Goal: Task Accomplishment & Management: Manage account settings

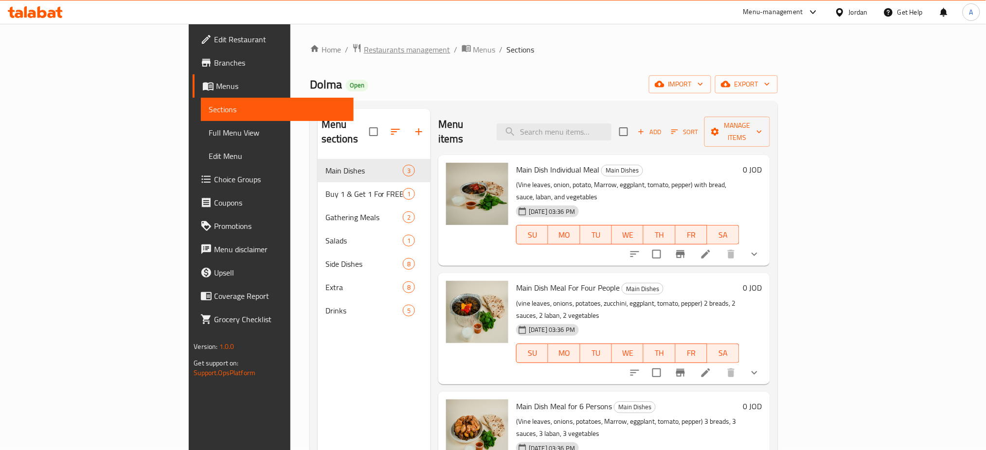
click at [364, 46] on span "Restaurants management" at bounding box center [407, 50] width 87 height 12
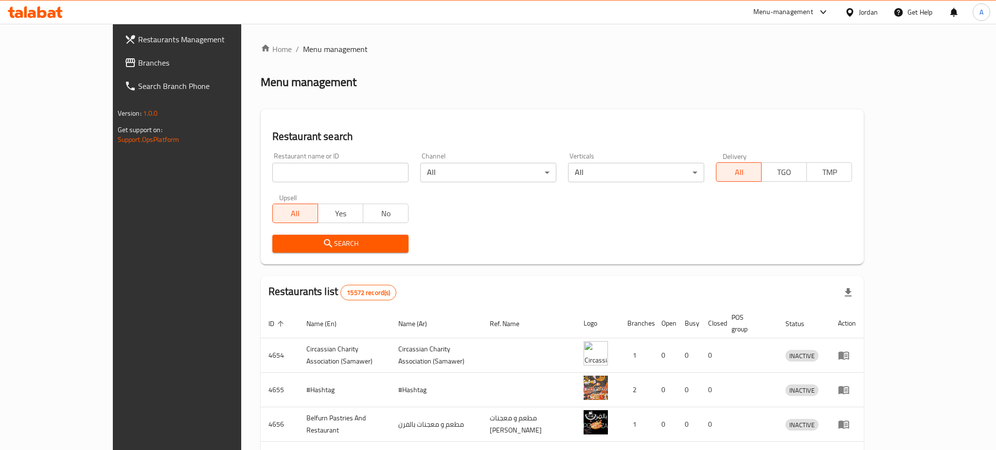
click at [57, 58] on div at bounding box center [498, 225] width 996 height 450
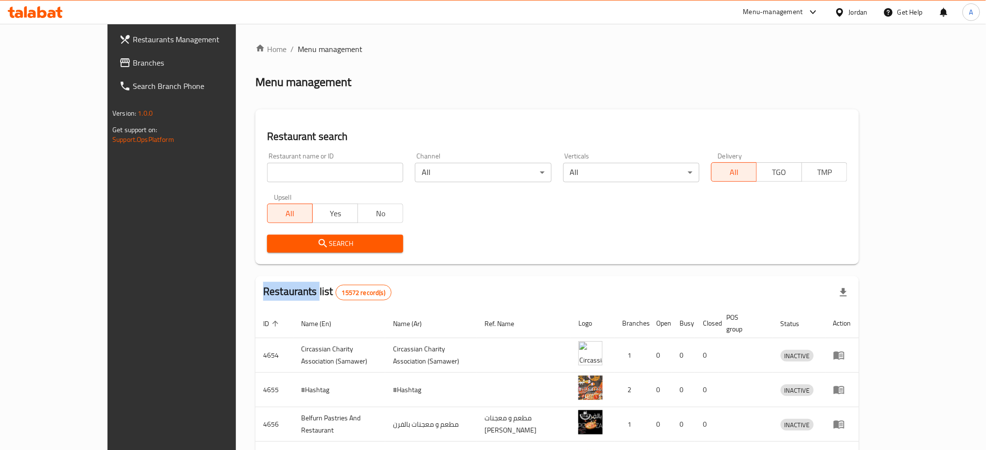
click at [107, 58] on div "Restaurants Management Branches Search Branch Phone Version: 1.0.0 Get support …" at bounding box center [492, 380] width 771 height 713
click at [133, 58] on span "Branches" at bounding box center [199, 63] width 132 height 12
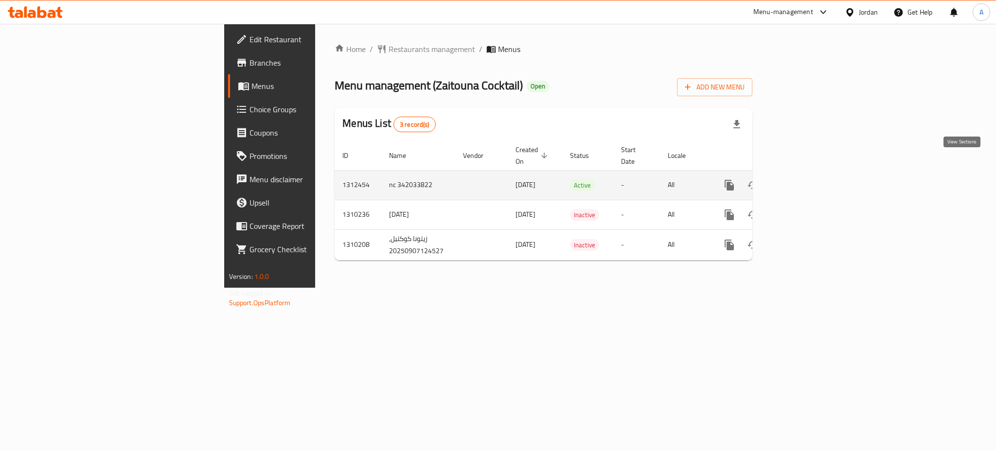
click at [805, 179] on icon "enhanced table" at bounding box center [800, 185] width 12 height 12
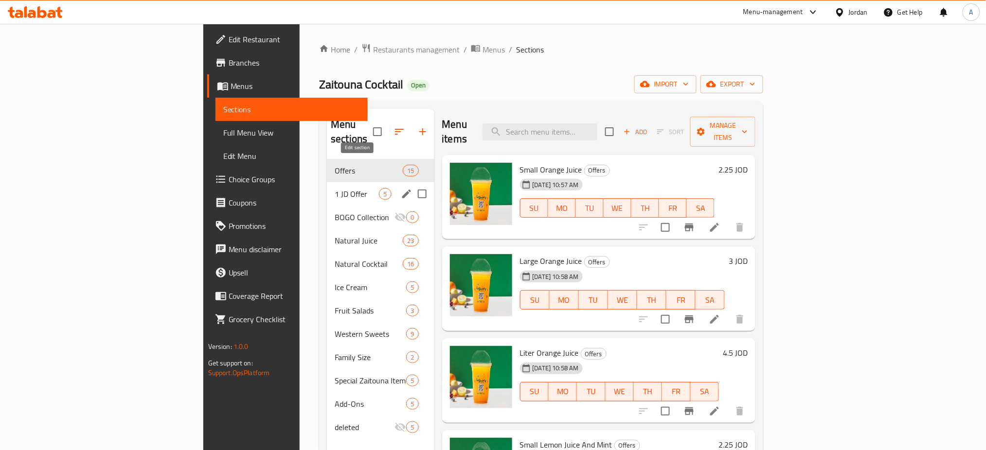
click at [401, 188] on icon "edit" at bounding box center [407, 194] width 12 height 12
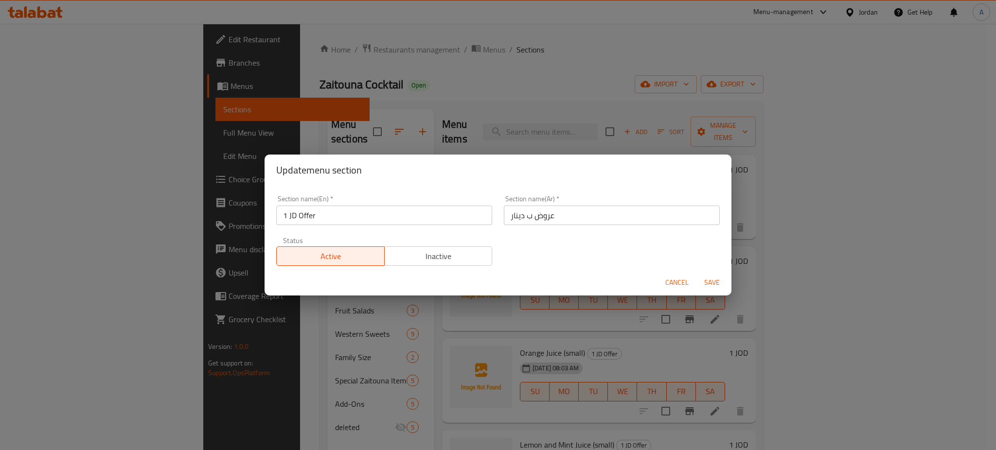
click at [417, 263] on button "Inactive" at bounding box center [438, 256] width 108 height 19
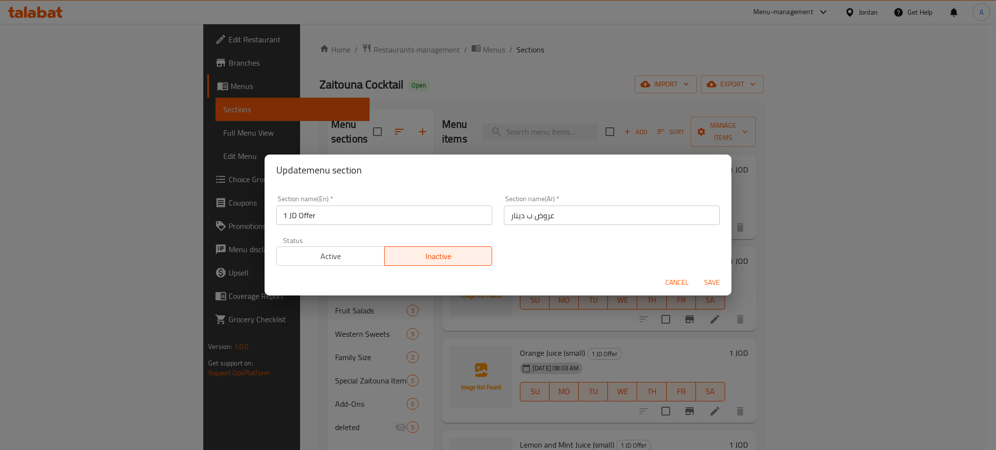
click at [711, 286] on button "Save" at bounding box center [712, 283] width 31 height 18
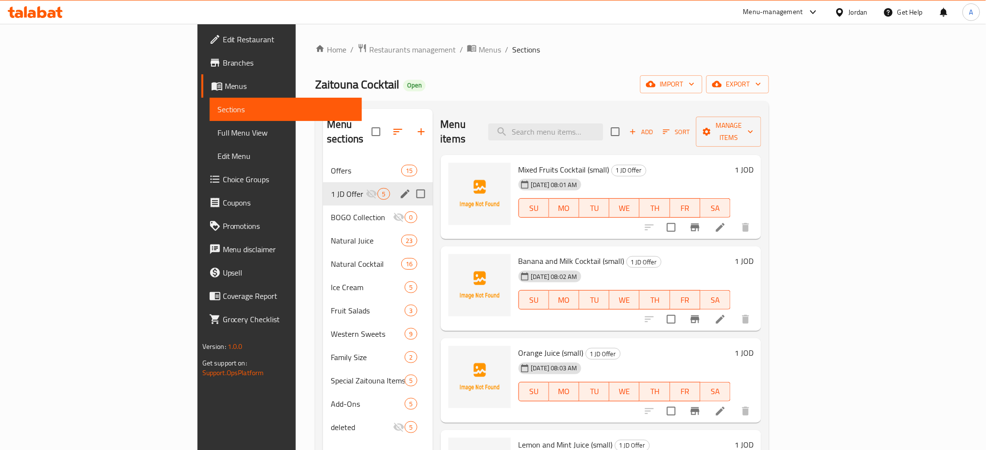
scroll to position [11, 0]
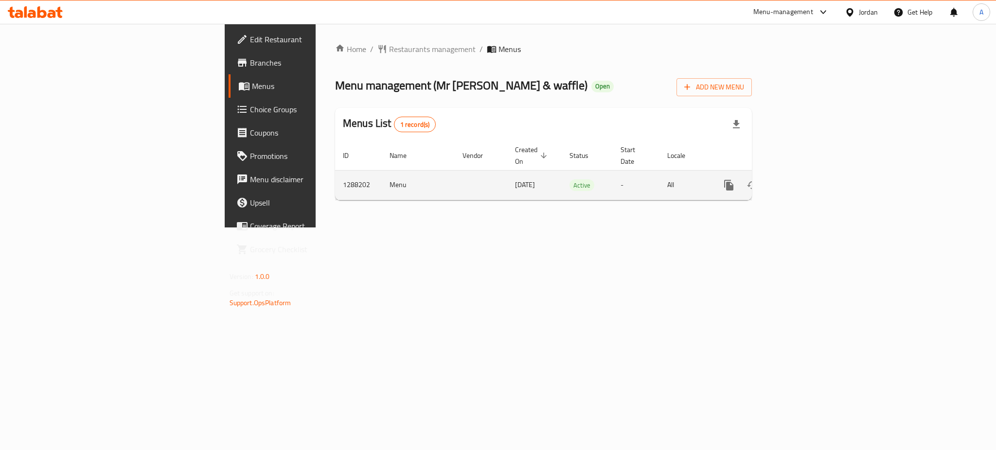
click at [811, 174] on link "enhanced table" at bounding box center [798, 185] width 23 height 23
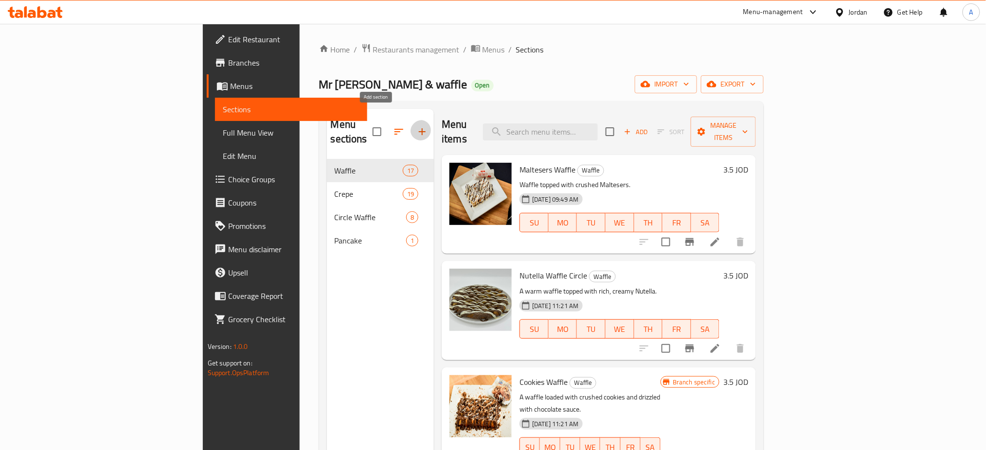
click at [411, 120] on button "button" at bounding box center [422, 131] width 23 height 23
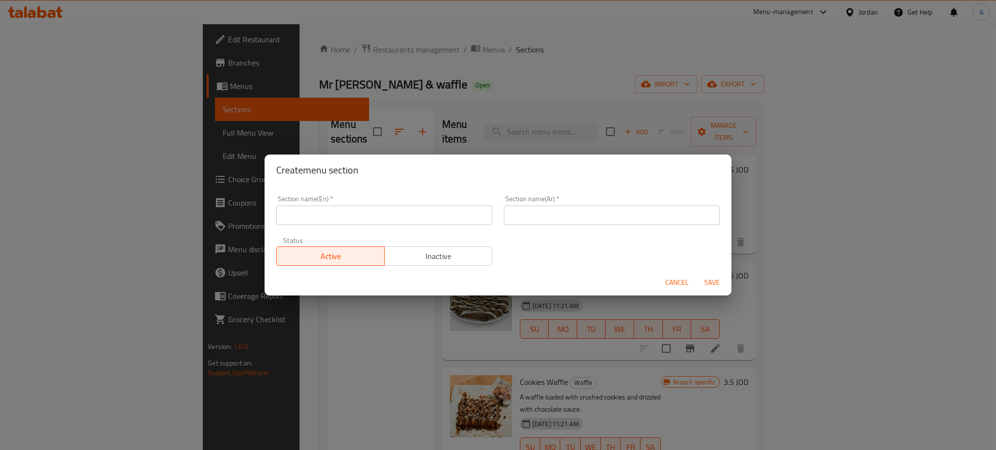
click at [347, 213] on input "text" at bounding box center [384, 215] width 216 height 19
type input "1 JOD Offer"
type input "عرض الدينار"
click at [715, 278] on span "Save" at bounding box center [711, 283] width 23 height 12
